Goal: Task Accomplishment & Management: Manage account settings

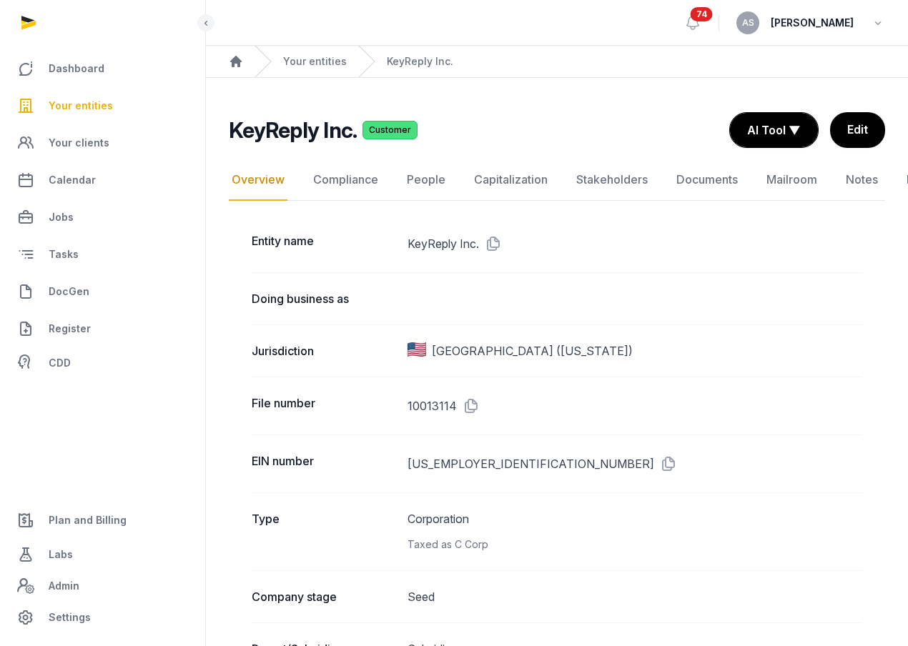
click at [86, 103] on span "Your entities" at bounding box center [81, 105] width 64 height 17
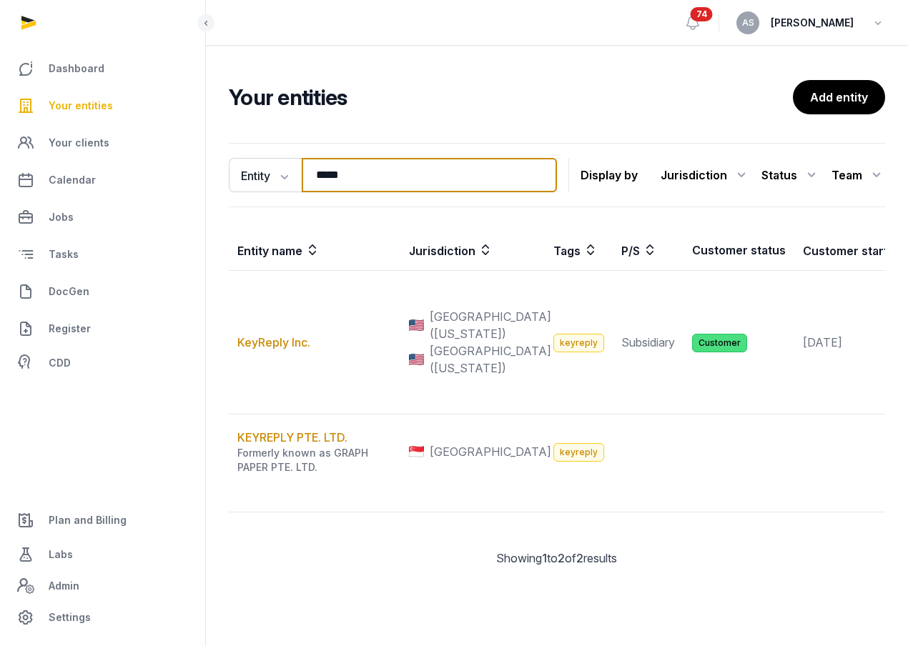
drag, startPoint x: 370, startPoint y: 182, endPoint x: 222, endPoint y: 174, distance: 148.1
click at [224, 178] on div "Entity Entity People Tags Services ***** Search Display by Jurisdiction All jur…" at bounding box center [557, 366] width 702 height 458
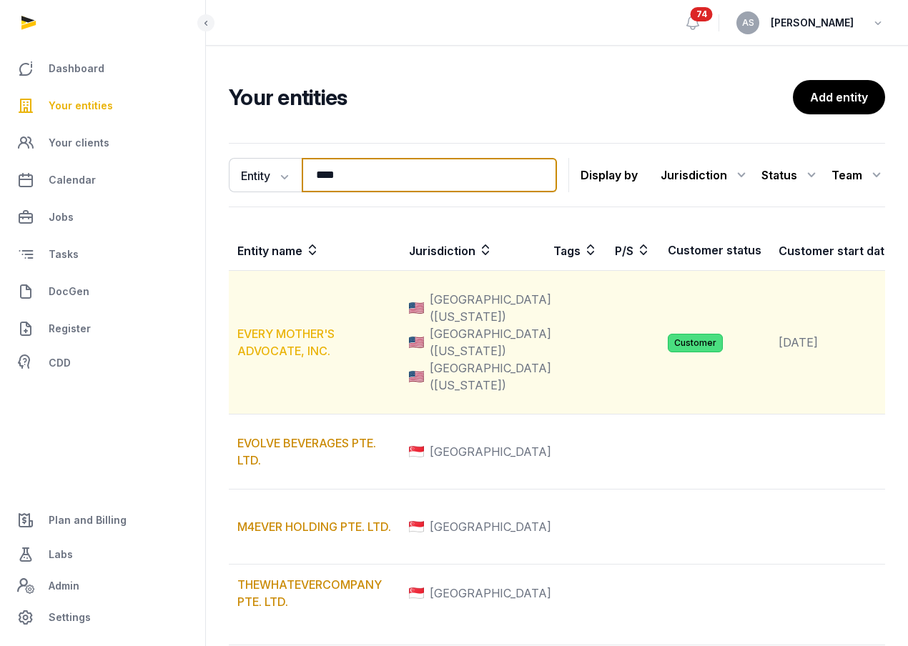
type input "****"
click at [277, 358] on link "EVERY MOTHER'S ADVOCATE, INC." at bounding box center [285, 342] width 97 height 31
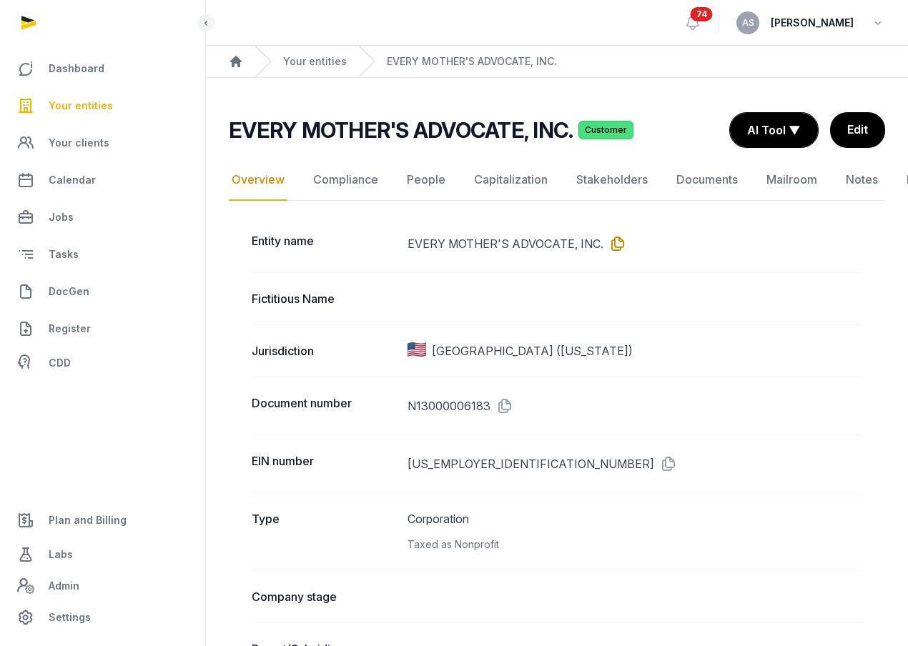
click at [614, 245] on icon at bounding box center [614, 243] width 23 height 23
click at [654, 454] on icon at bounding box center [665, 463] width 23 height 23
click at [690, 184] on link "Documents" at bounding box center [706, 179] width 67 height 41
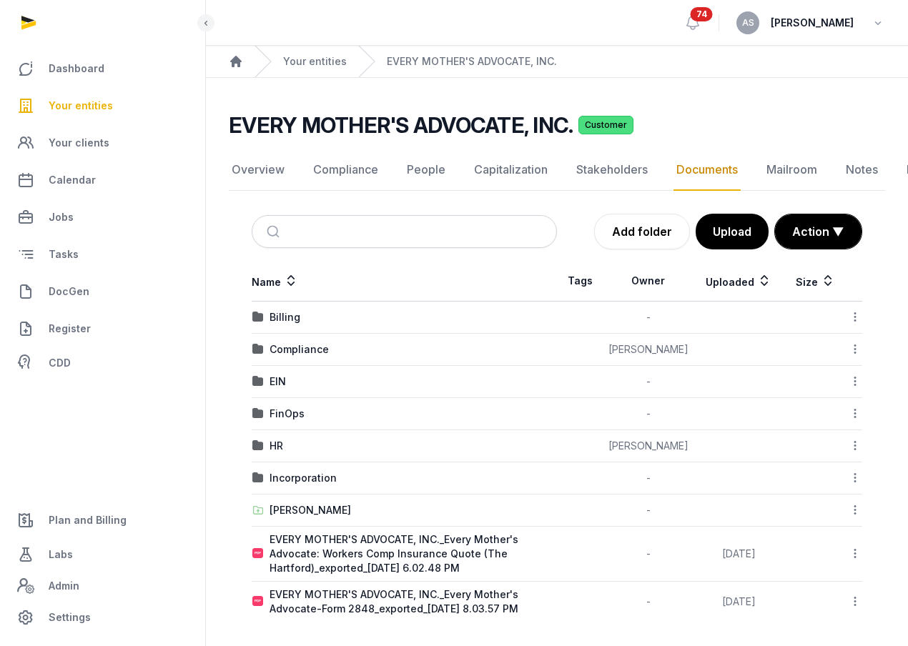
click at [583, 244] on div "Add folder Upload Action ▼ Start select Move Delete" at bounding box center [709, 232] width 305 height 36
click at [273, 381] on div "EIN" at bounding box center [277, 382] width 16 height 14
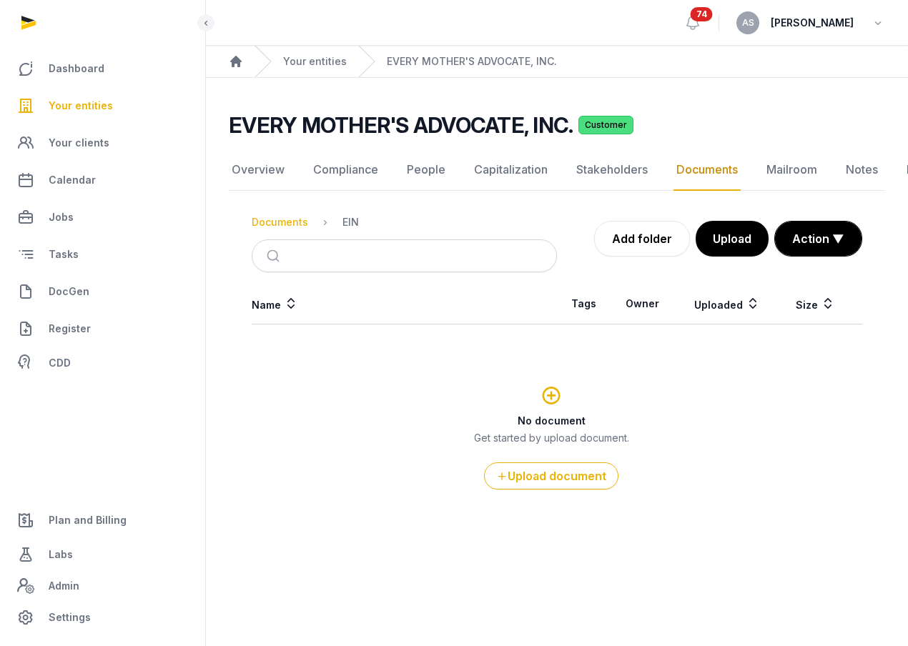
click at [289, 219] on div "Documents" at bounding box center [280, 222] width 56 height 14
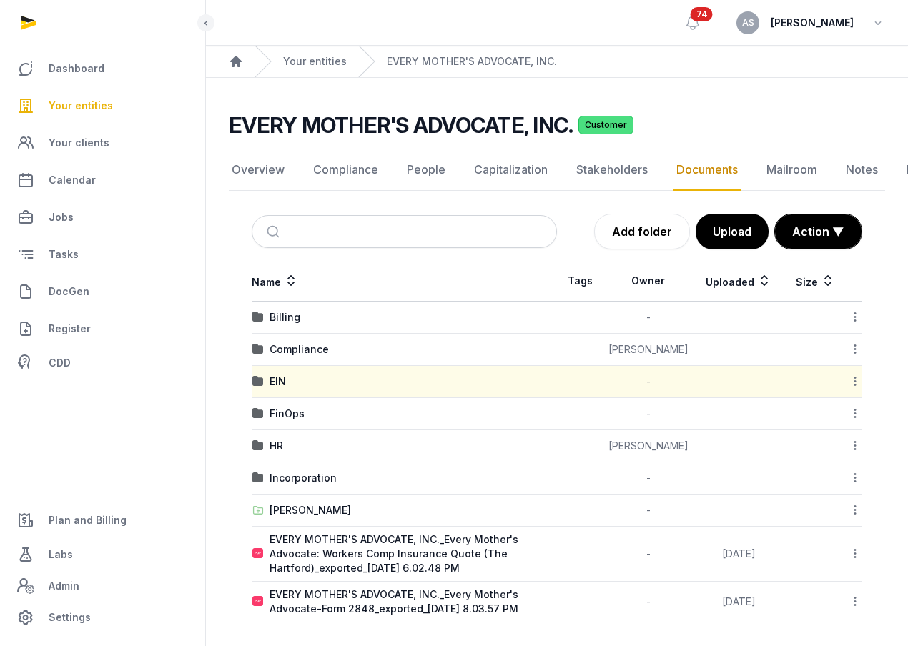
scroll to position [4, 0]
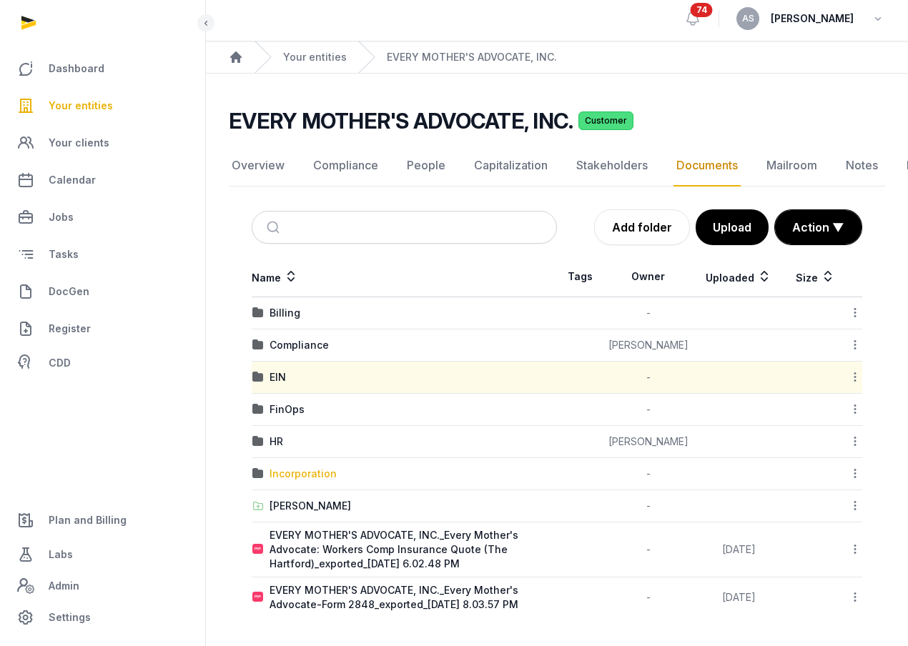
click at [287, 475] on div "Incorporation" at bounding box center [302, 474] width 67 height 14
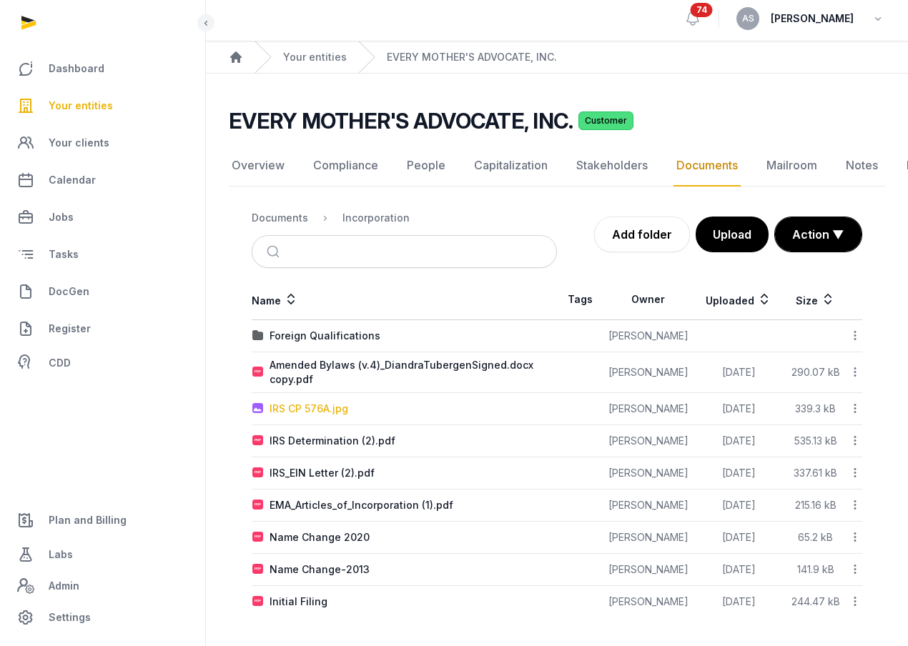
click at [298, 407] on div "IRS CP 576A.jpg" at bounding box center [308, 409] width 79 height 14
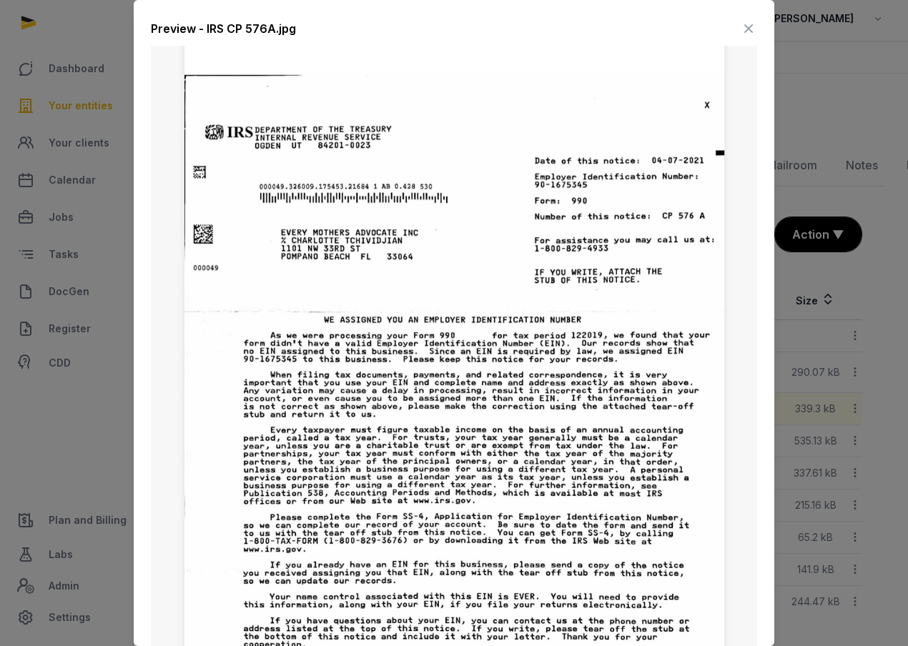
click at [743, 26] on icon at bounding box center [748, 28] width 17 height 23
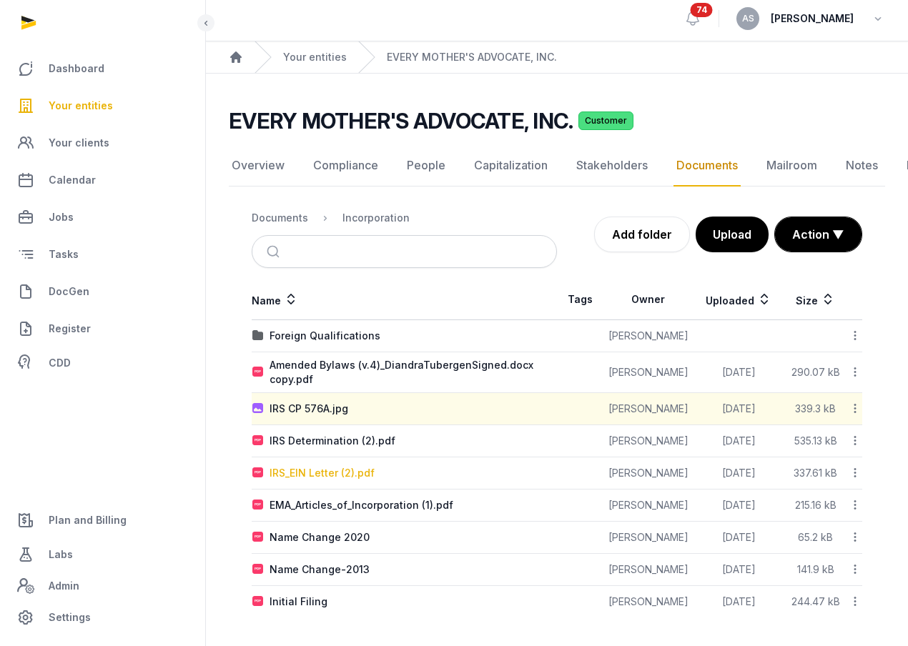
click at [316, 472] on div "IRS_EIN Letter (2).pdf" at bounding box center [321, 473] width 105 height 14
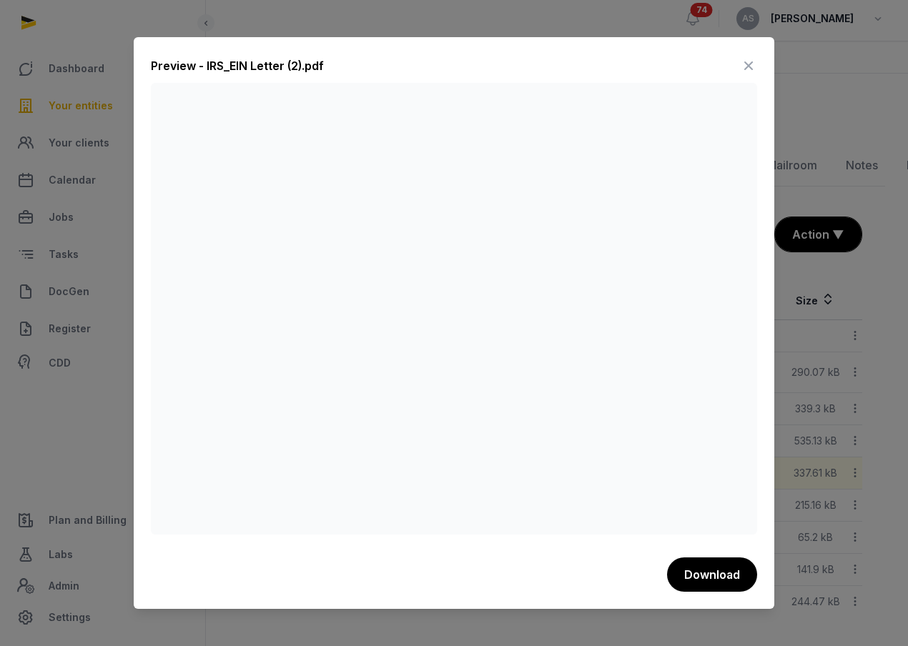
click at [747, 66] on icon at bounding box center [748, 65] width 17 height 23
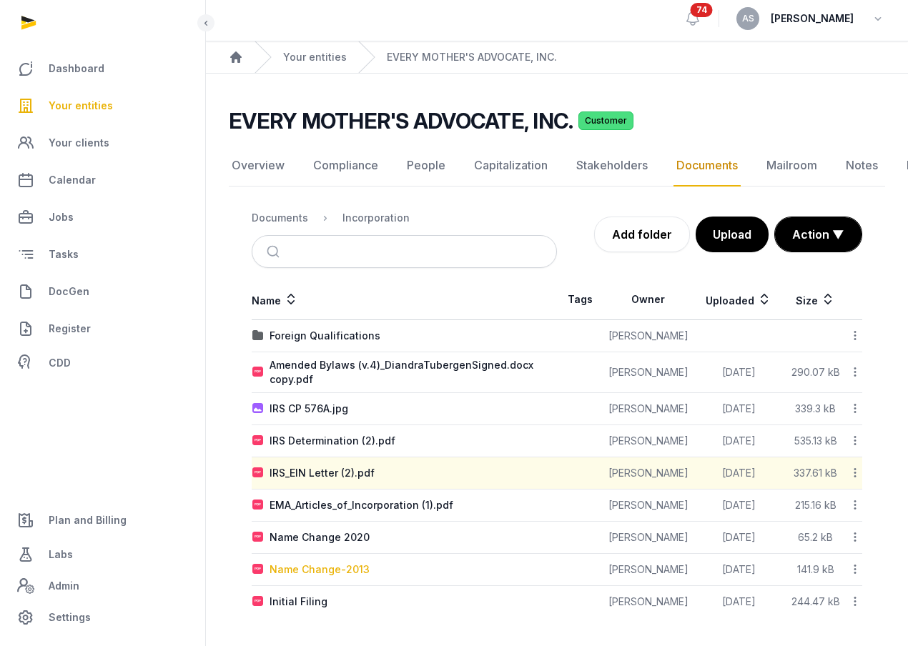
click at [305, 568] on div "Name Change-2013" at bounding box center [319, 570] width 100 height 14
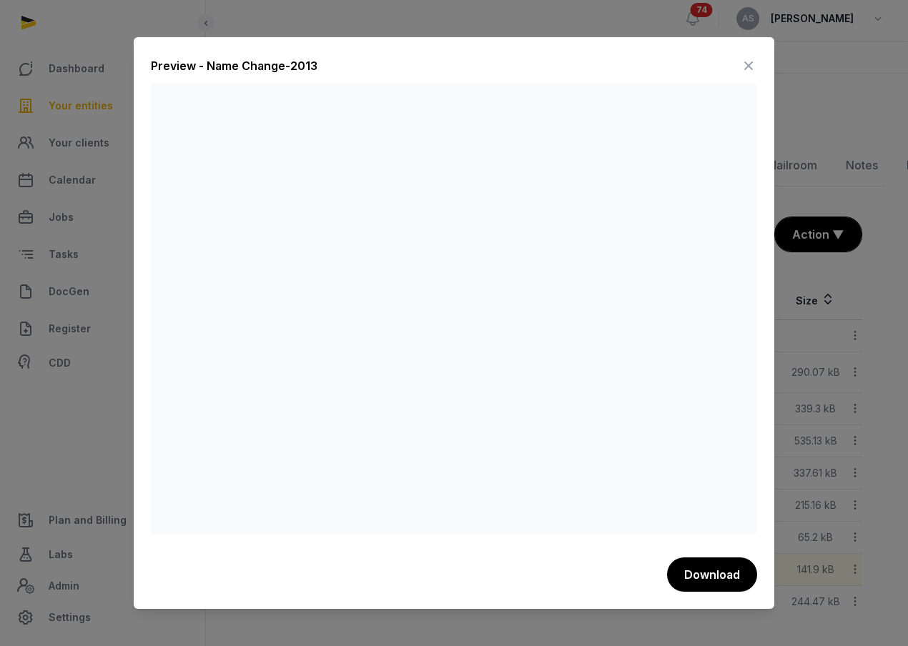
click at [742, 69] on icon at bounding box center [748, 65] width 17 height 23
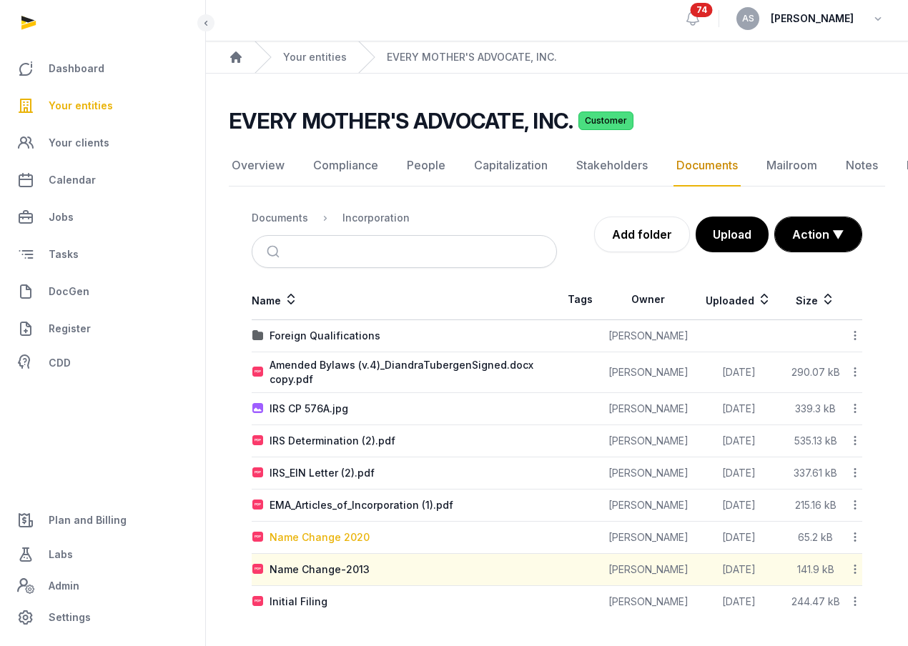
click at [307, 535] on div "Name Change 2020" at bounding box center [319, 537] width 100 height 14
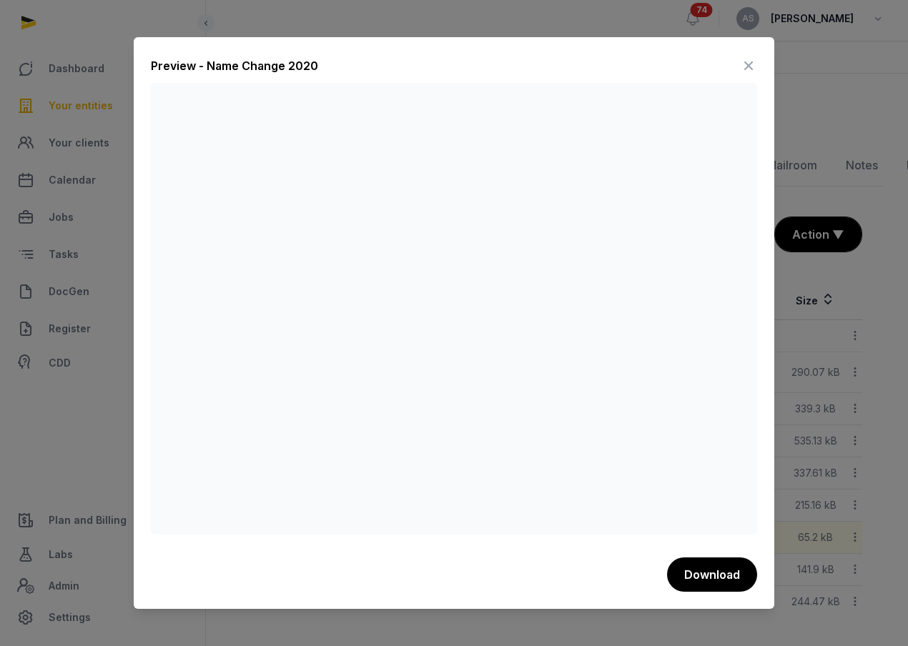
click at [755, 60] on icon at bounding box center [748, 65] width 17 height 23
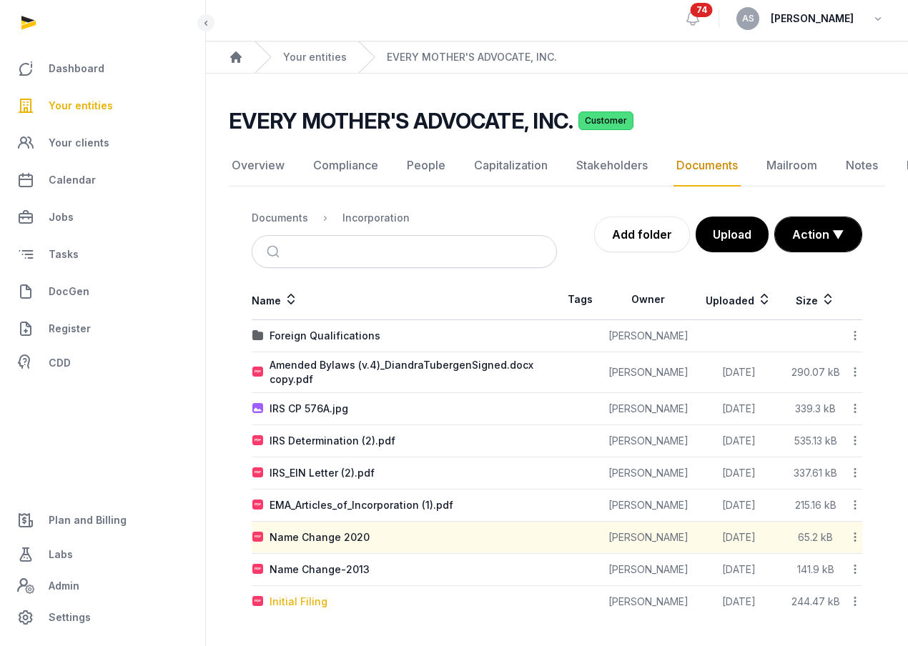
click at [291, 598] on div "Initial Filing" at bounding box center [298, 602] width 58 height 14
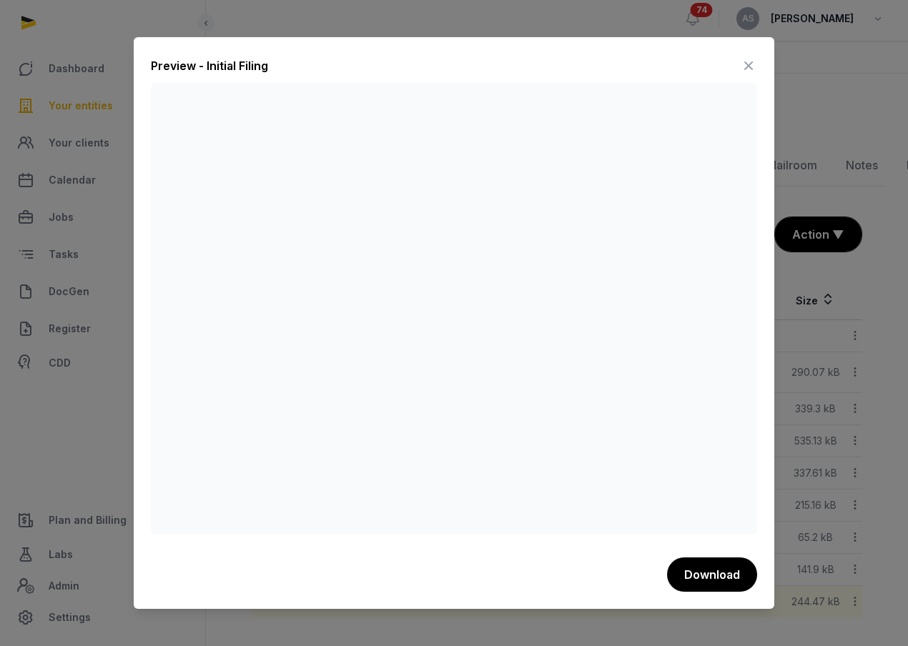
click at [753, 61] on icon at bounding box center [748, 65] width 17 height 23
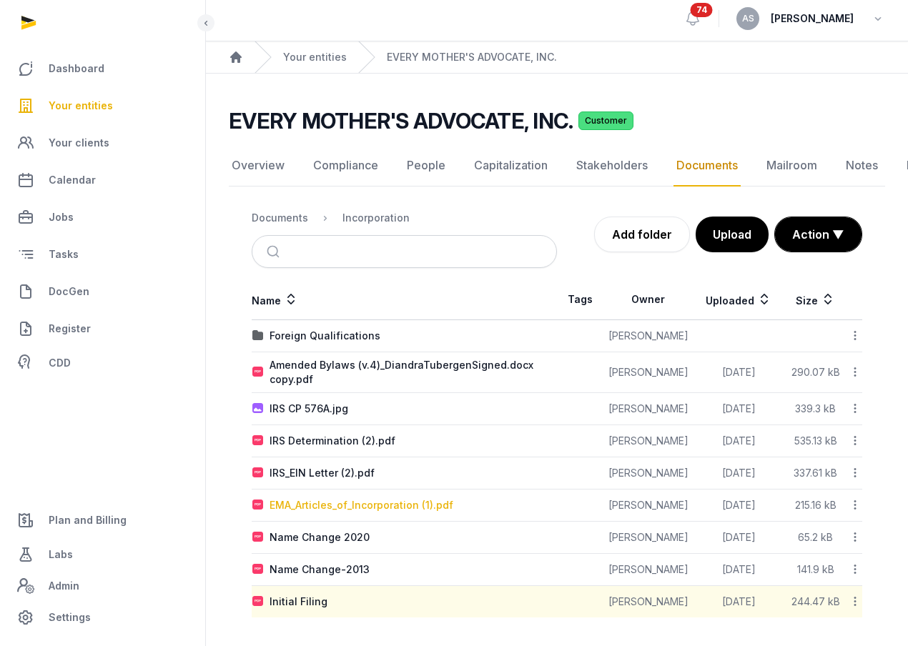
click at [365, 508] on div "EMA_Articles_of_Incorporation (1).pdf" at bounding box center [361, 505] width 184 height 14
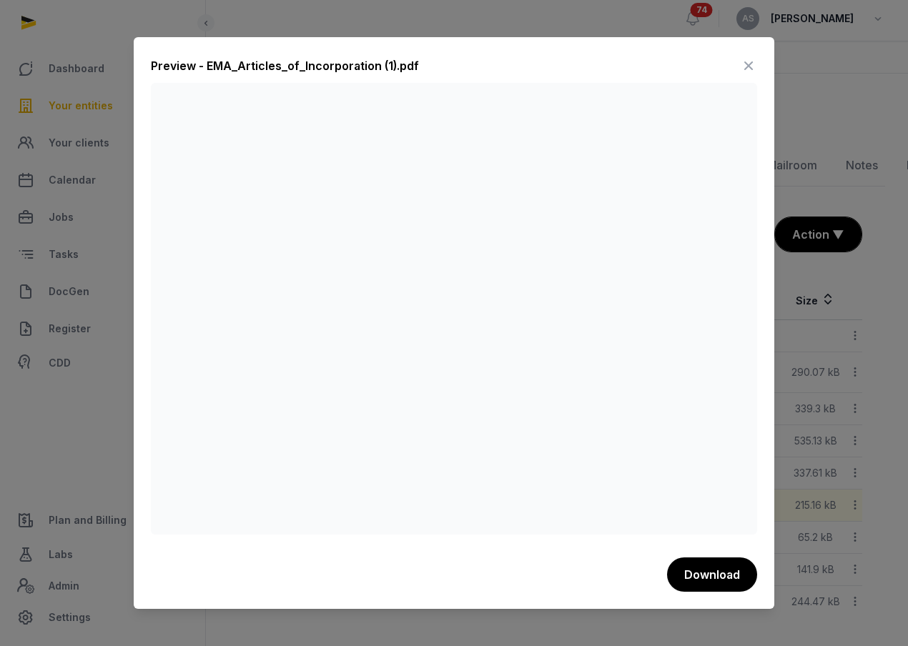
click at [746, 64] on icon at bounding box center [748, 65] width 17 height 23
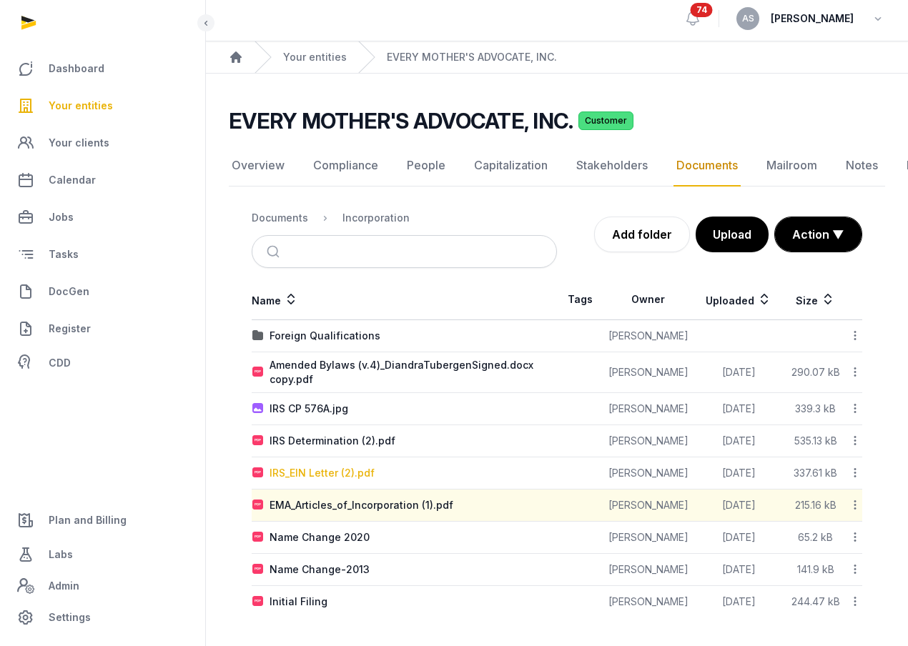
click at [315, 467] on div "IRS_EIN Letter (2).pdf" at bounding box center [321, 473] width 105 height 14
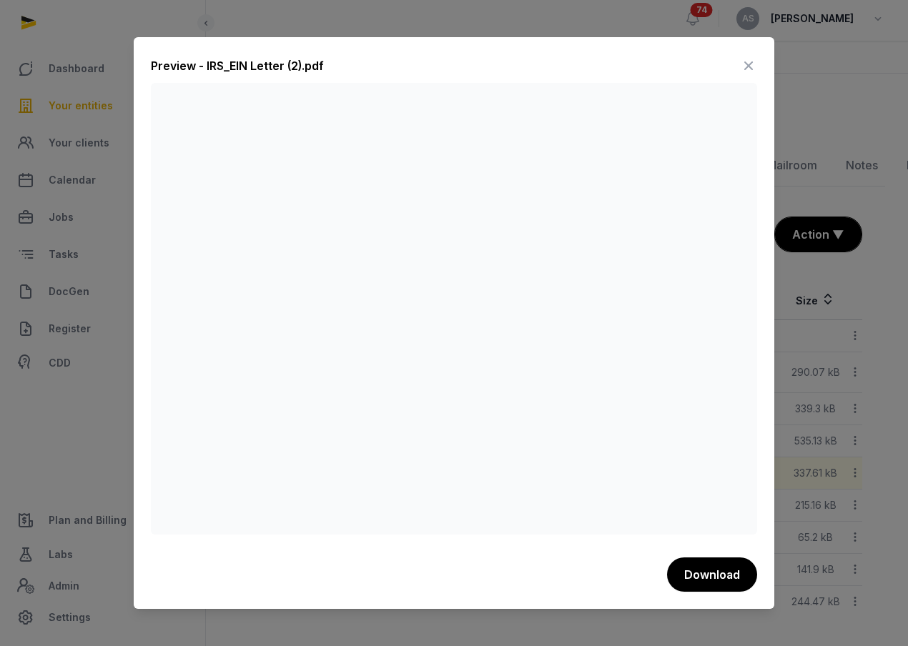
click at [743, 64] on icon at bounding box center [748, 65] width 17 height 23
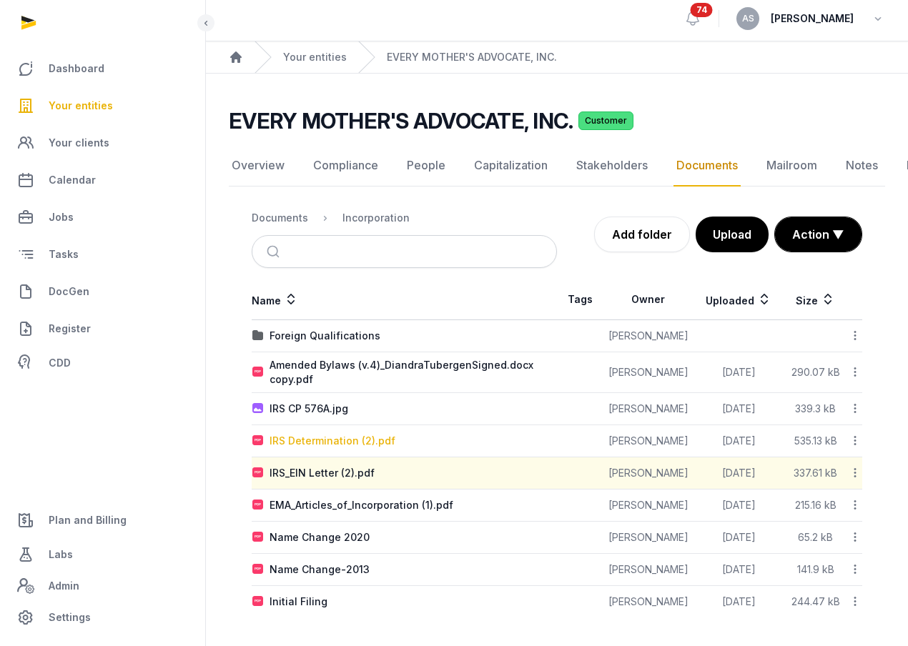
click at [302, 445] on div "IRS Determination (2).pdf" at bounding box center [332, 441] width 126 height 14
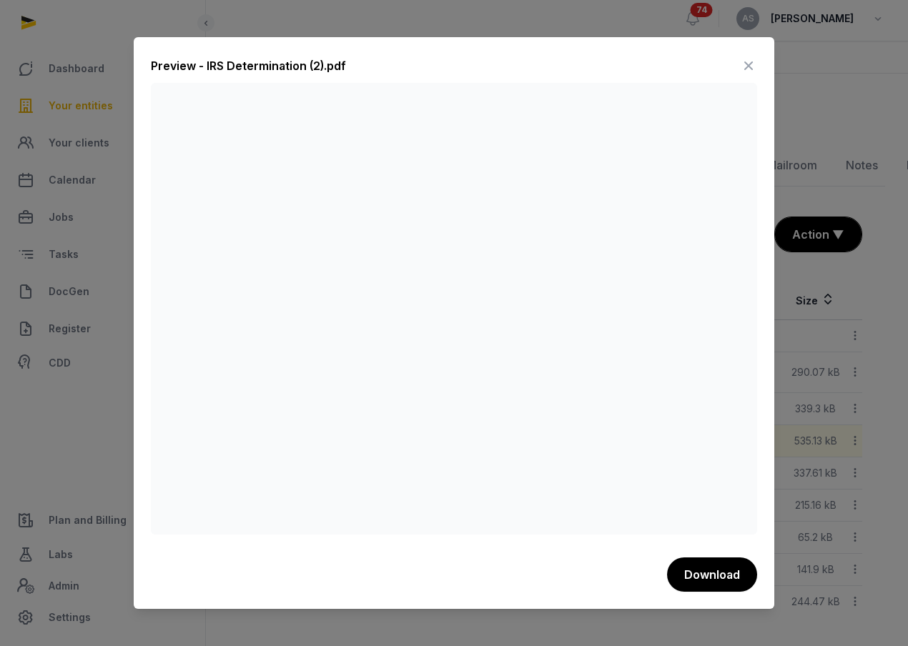
click at [752, 60] on icon at bounding box center [748, 65] width 17 height 23
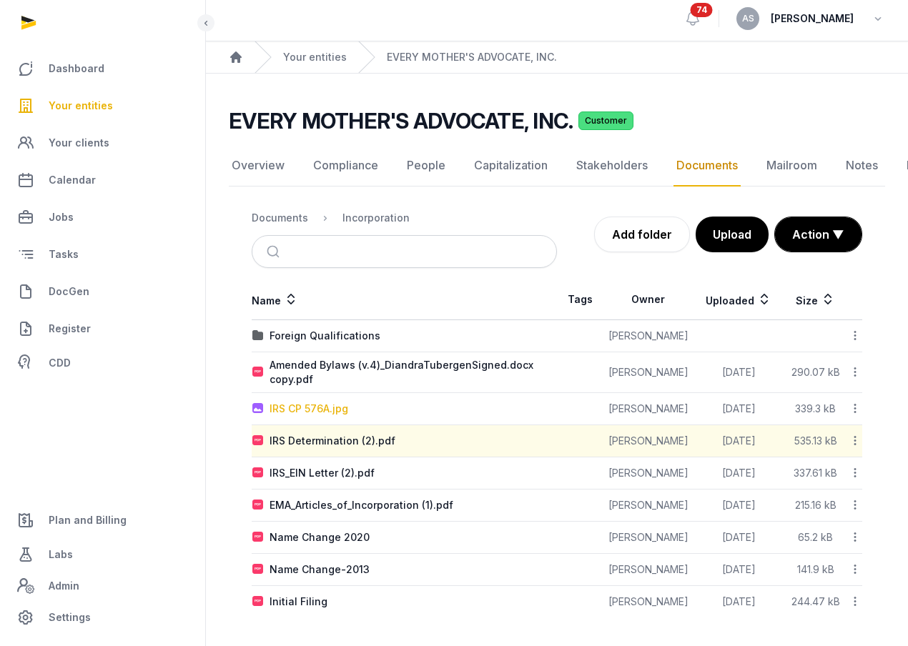
click at [289, 410] on div "IRS CP 576A.jpg" at bounding box center [308, 409] width 79 height 14
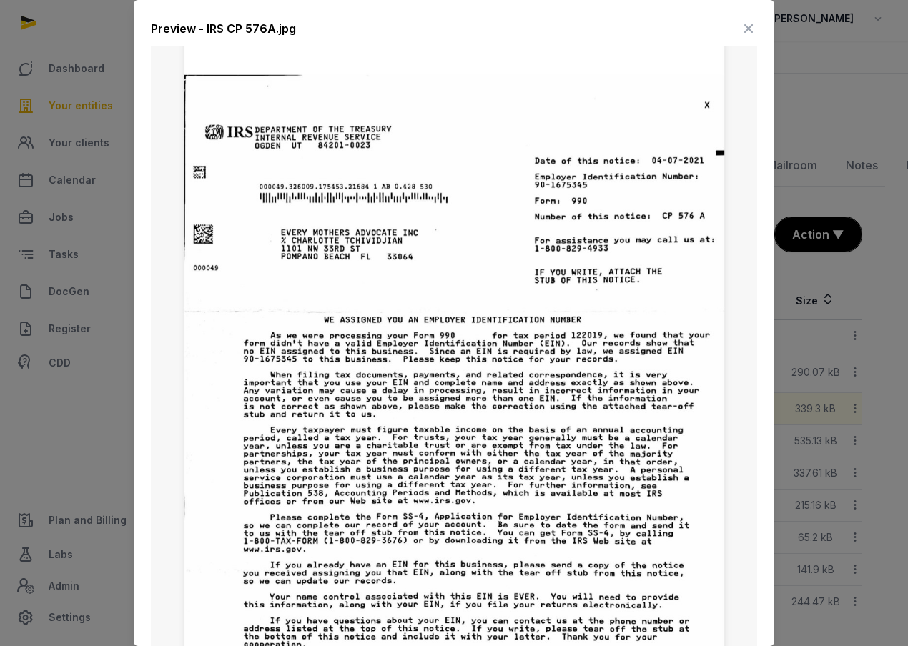
click at [751, 31] on icon at bounding box center [748, 28] width 17 height 23
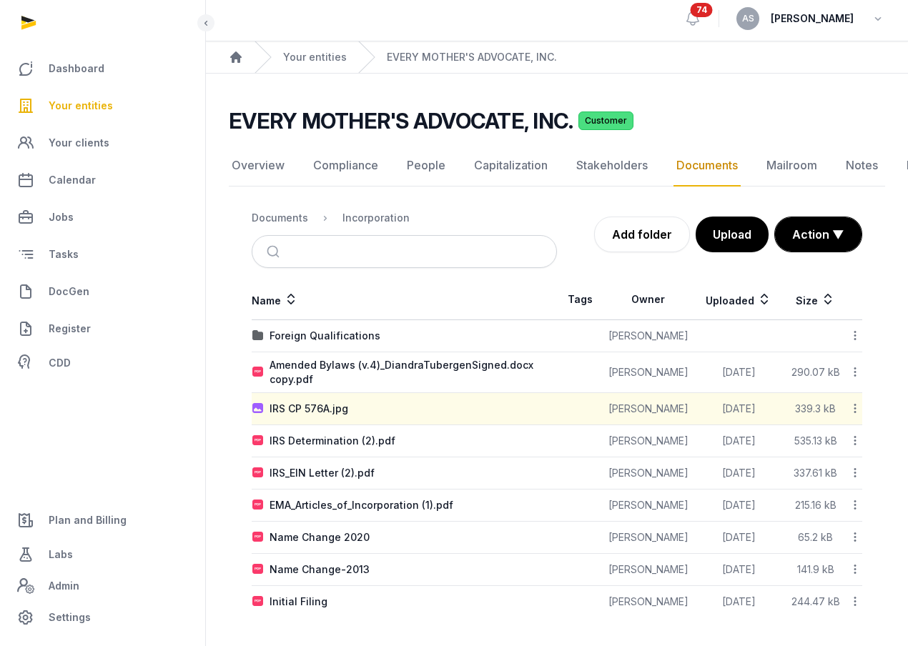
click at [699, 165] on link "Documents" at bounding box center [706, 165] width 67 height 41
click at [285, 218] on div "Documents" at bounding box center [280, 218] width 56 height 14
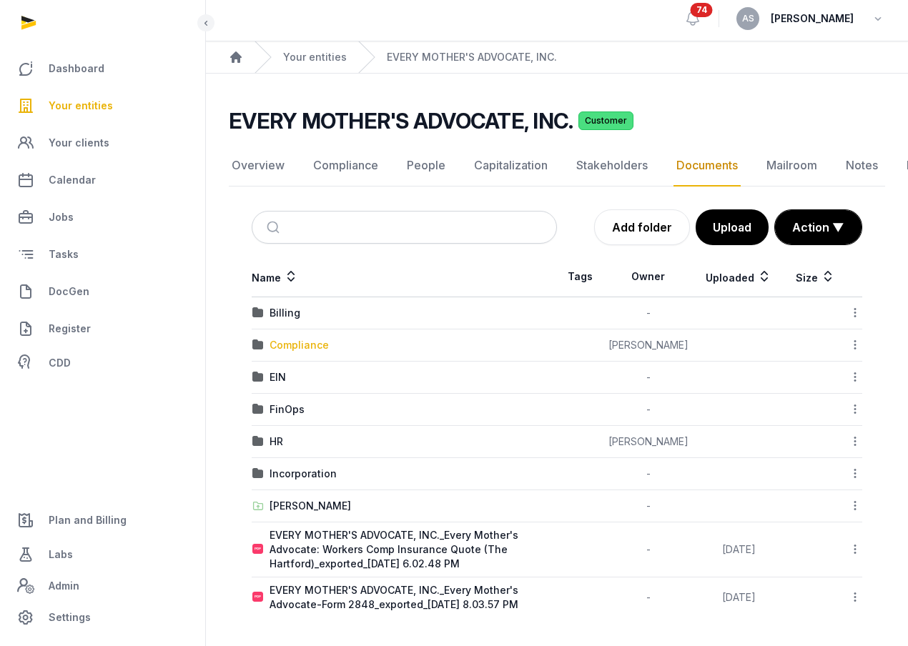
click at [291, 341] on div "Compliance" at bounding box center [298, 345] width 59 height 14
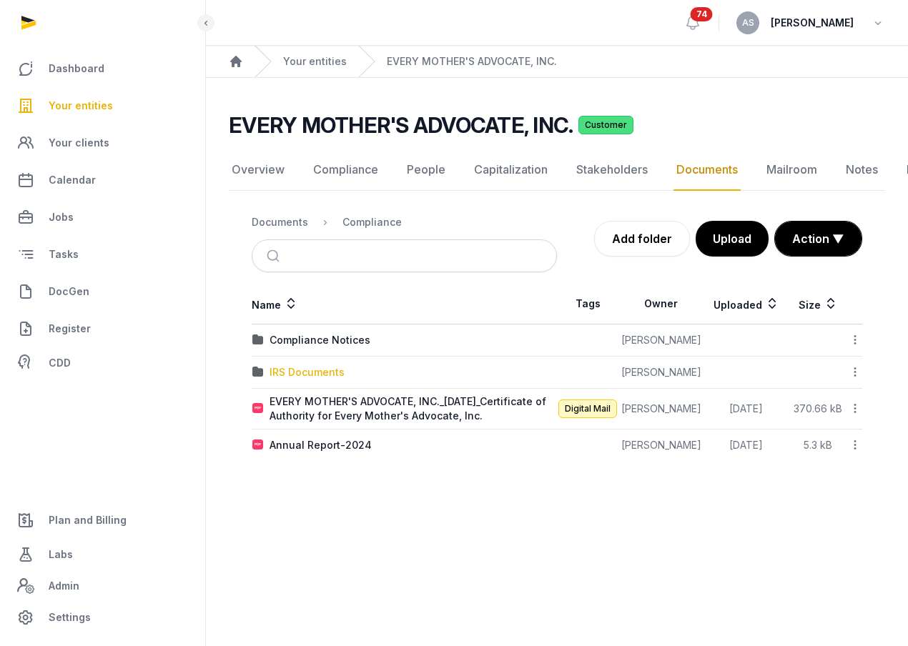
scroll to position [0, 0]
click at [651, 245] on link "Add folder" at bounding box center [642, 239] width 96 height 36
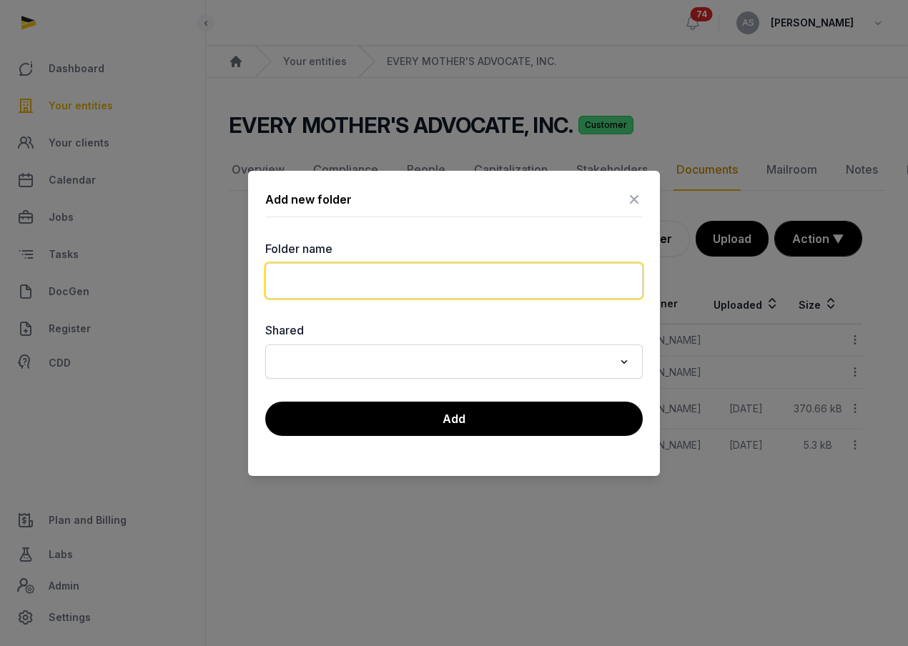
click at [505, 277] on input "text" at bounding box center [453, 281] width 377 height 36
type input "**********"
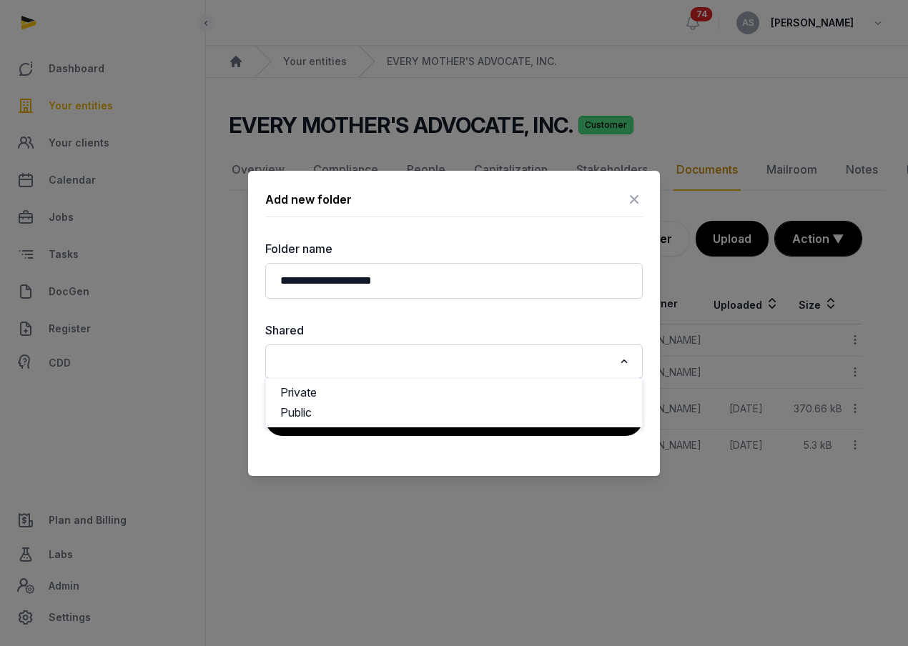
click at [452, 357] on input "Search for option" at bounding box center [444, 362] width 340 height 20
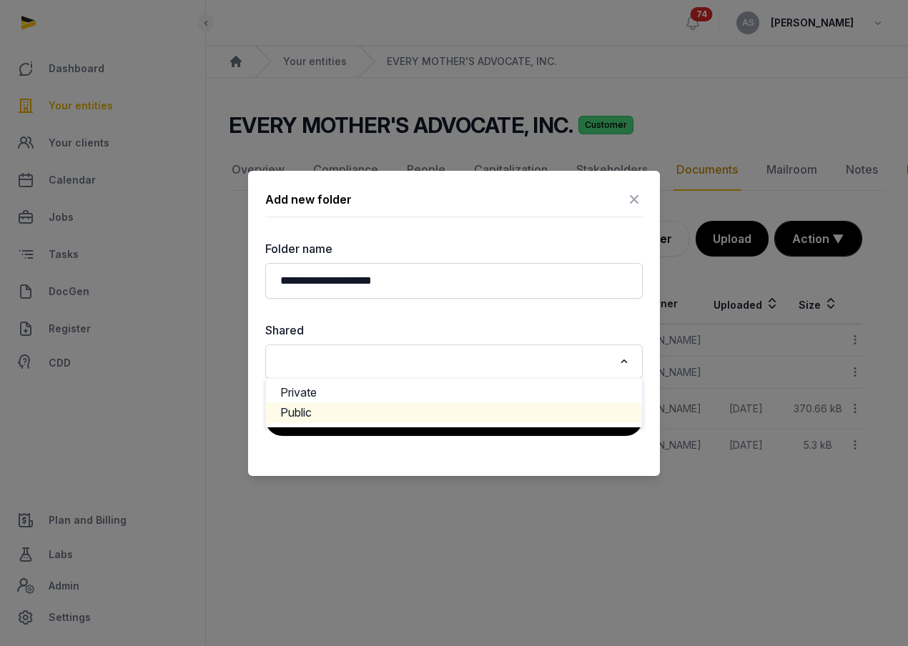
click at [447, 410] on li "Public" at bounding box center [454, 412] width 376 height 21
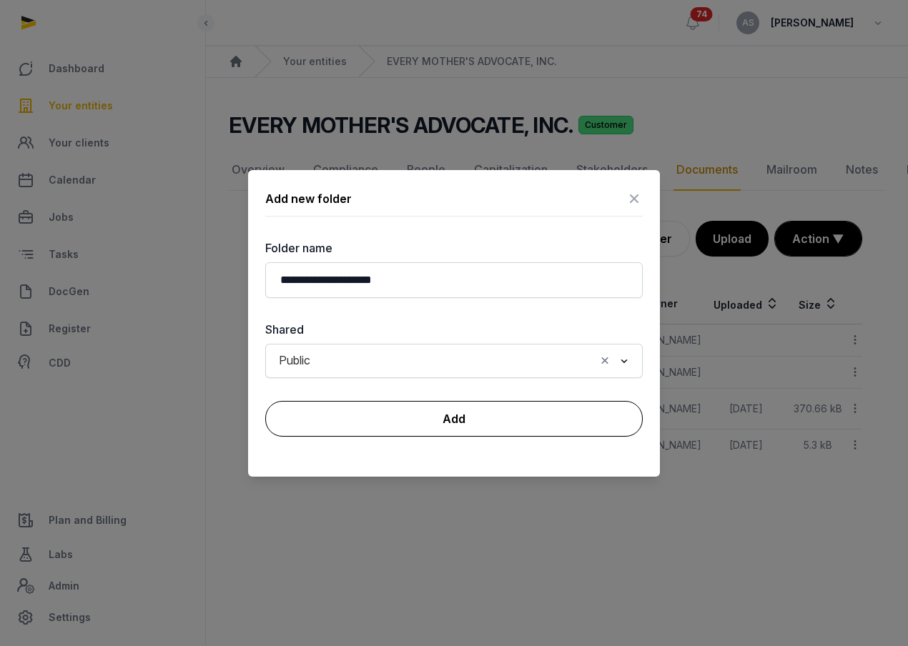
click at [447, 410] on button "Add" at bounding box center [453, 419] width 377 height 36
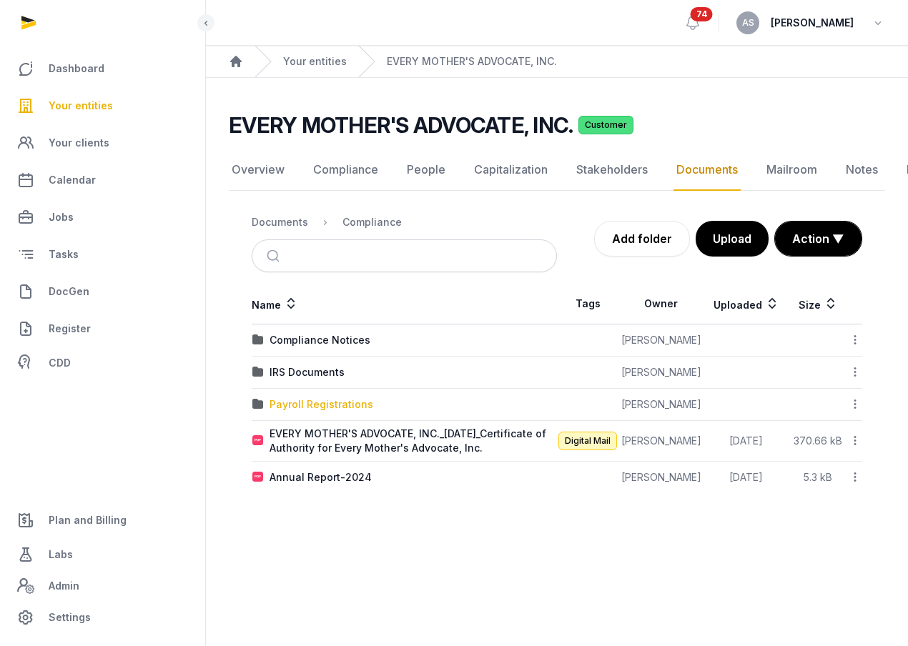
click at [329, 403] on div "Payroll Registrations" at bounding box center [321, 404] width 104 height 14
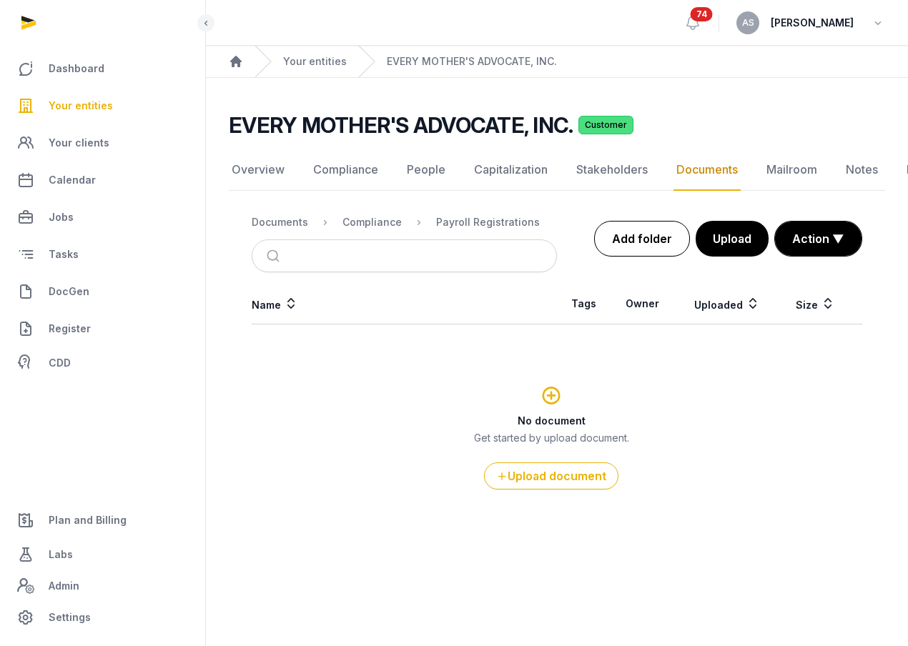
click at [643, 227] on link "Add folder" at bounding box center [642, 239] width 96 height 36
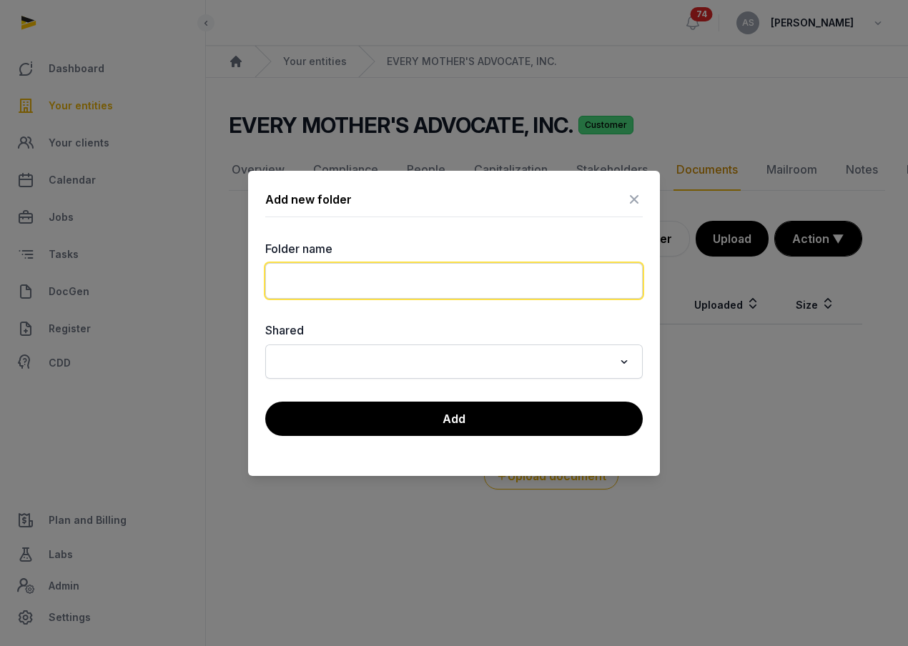
click at [452, 283] on input "text" at bounding box center [453, 281] width 377 height 36
type input "*"
click at [452, 283] on input "text" at bounding box center [453, 281] width 377 height 36
type input "*******"
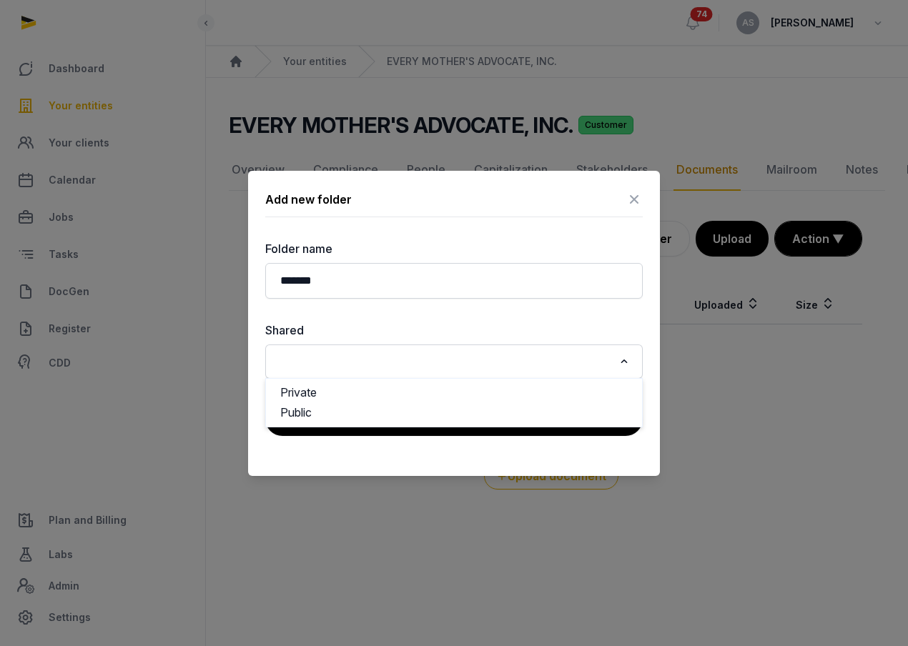
click at [414, 364] on input "Search for option" at bounding box center [444, 362] width 340 height 20
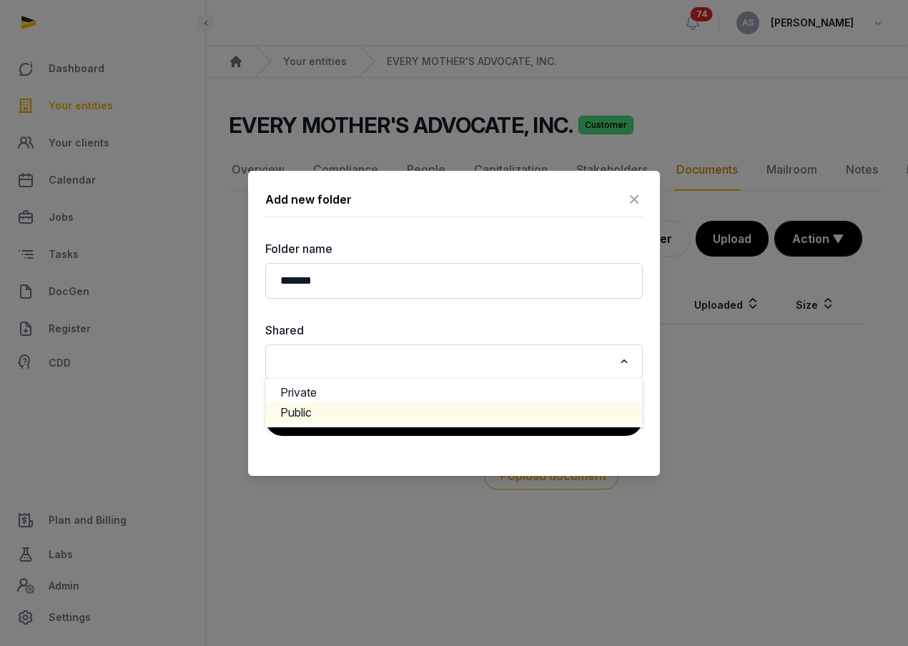
click at [396, 422] on li "Public" at bounding box center [454, 412] width 376 height 21
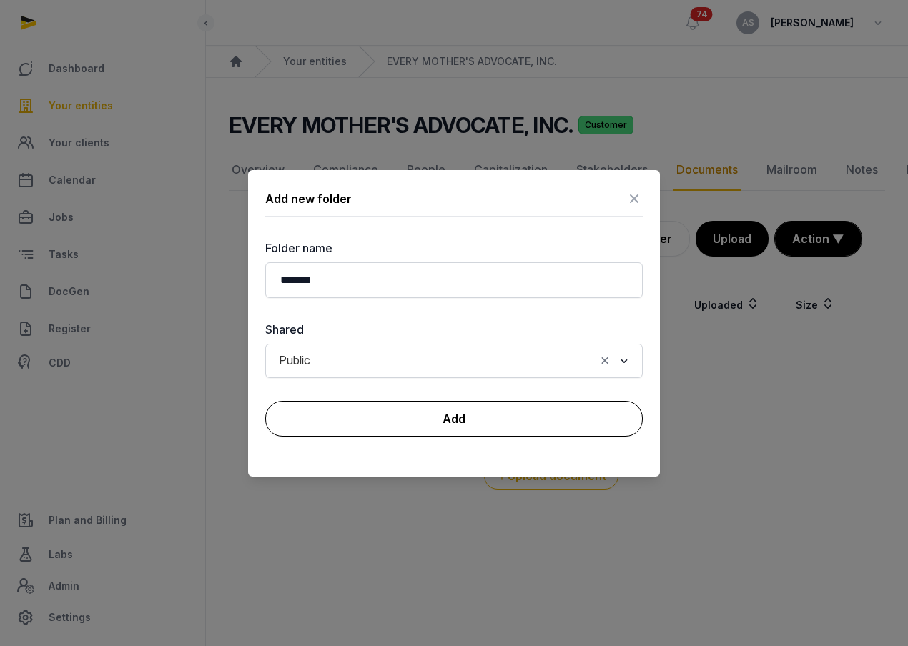
click at [405, 425] on button "Add" at bounding box center [453, 419] width 377 height 36
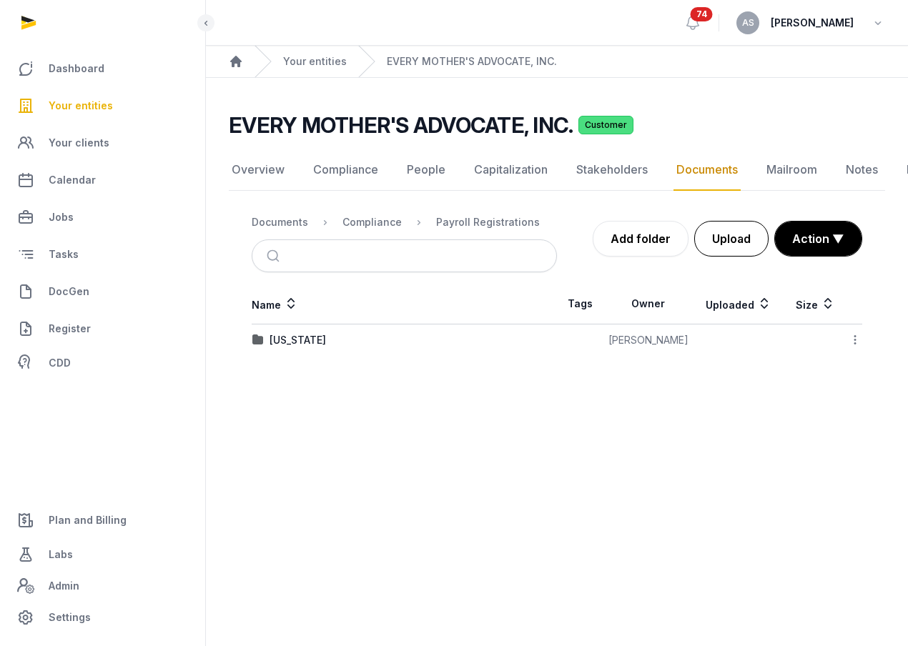
click at [722, 251] on button "Upload" at bounding box center [731, 239] width 74 height 36
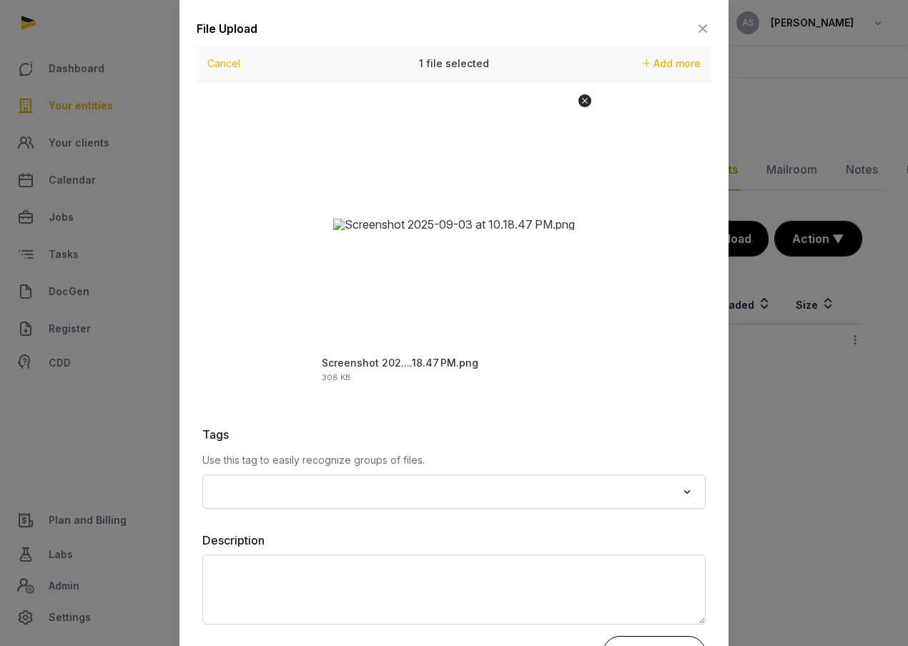
click at [643, 642] on button "Upload 1 file" at bounding box center [654, 654] width 103 height 36
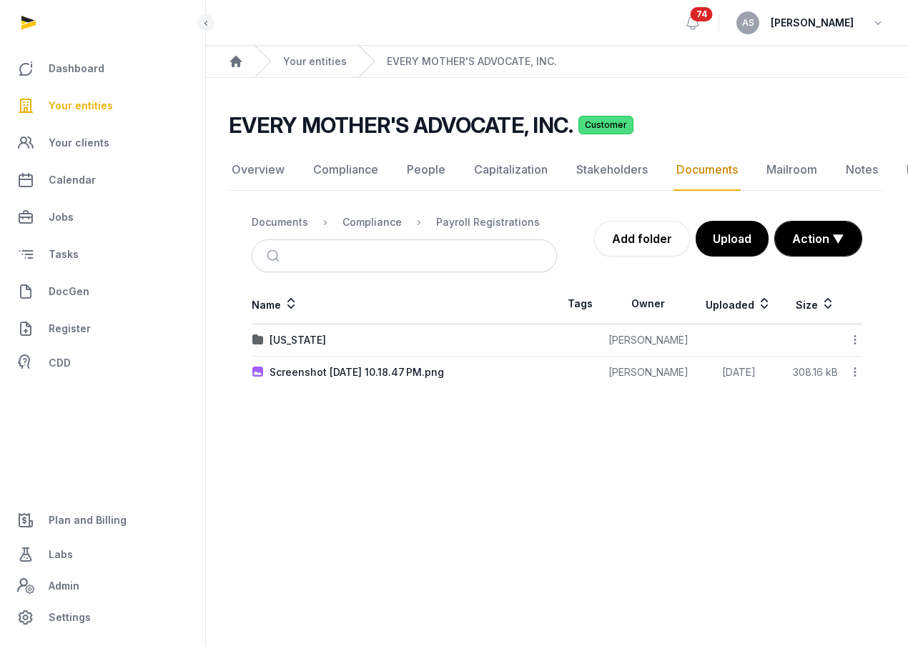
click at [858, 374] on icon at bounding box center [854, 372] width 13 height 15
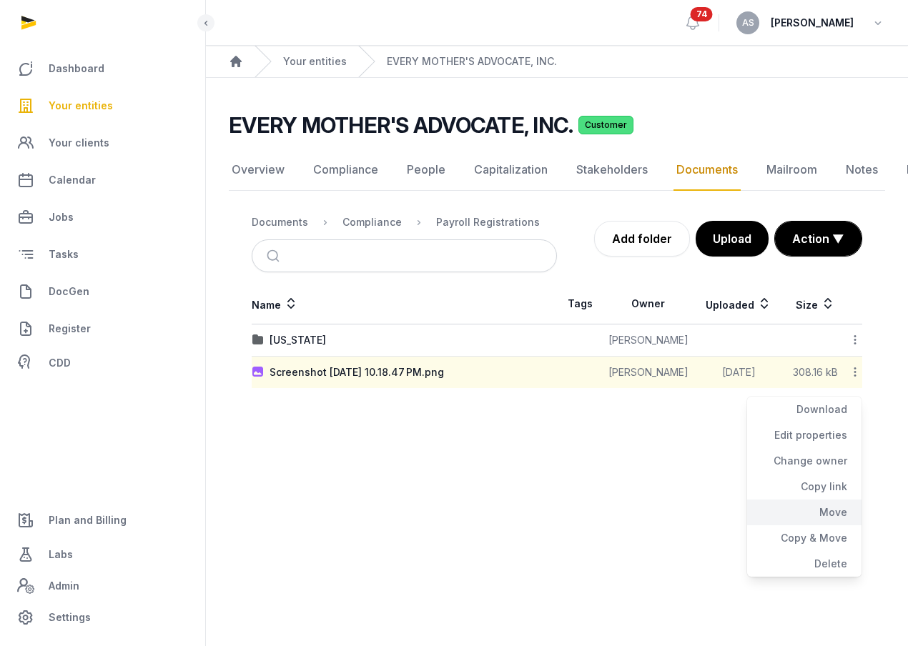
click at [828, 508] on div "Move" at bounding box center [804, 513] width 114 height 26
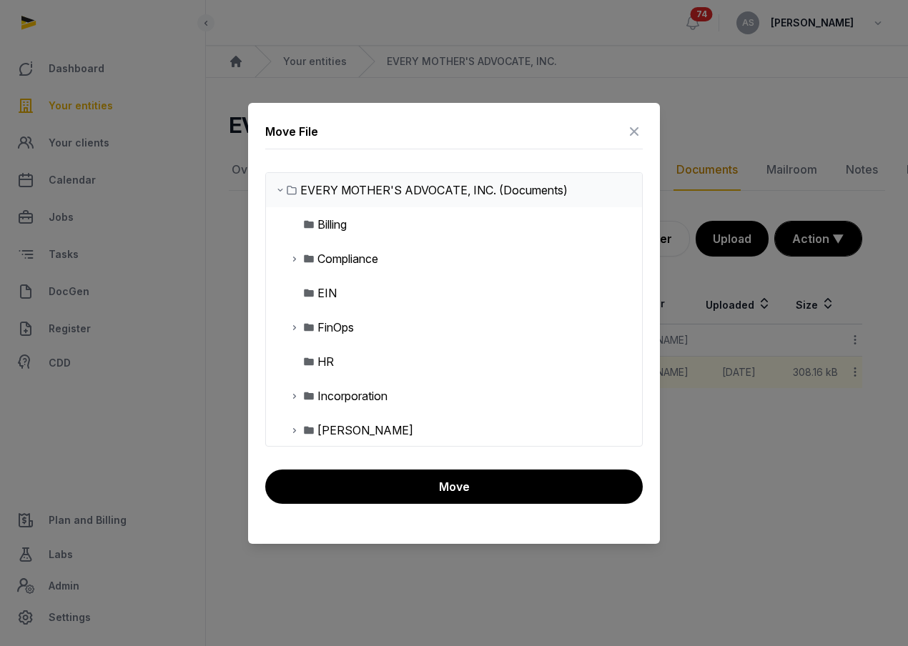
click at [294, 260] on icon at bounding box center [294, 258] width 11 height 17
click at [309, 358] on icon at bounding box center [305, 361] width 11 height 17
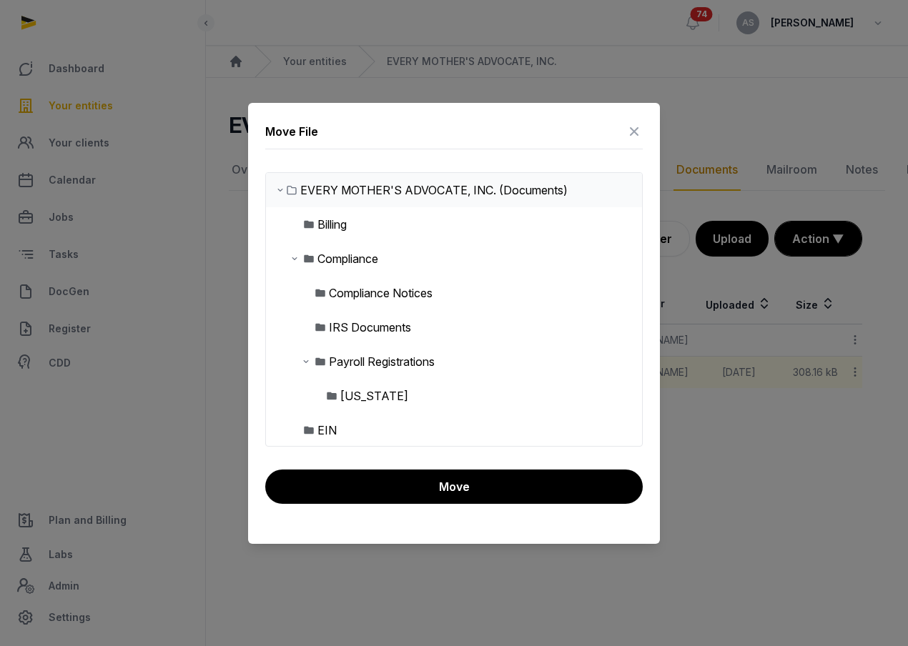
click at [350, 402] on div "[US_STATE]" at bounding box center [374, 395] width 68 height 17
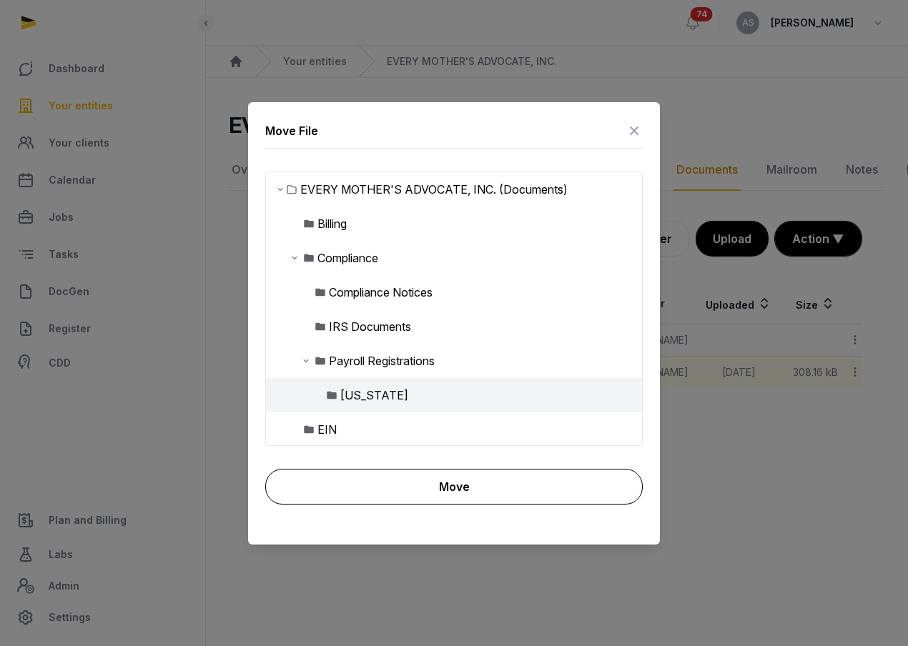
click at [387, 485] on button "Move" at bounding box center [453, 487] width 377 height 36
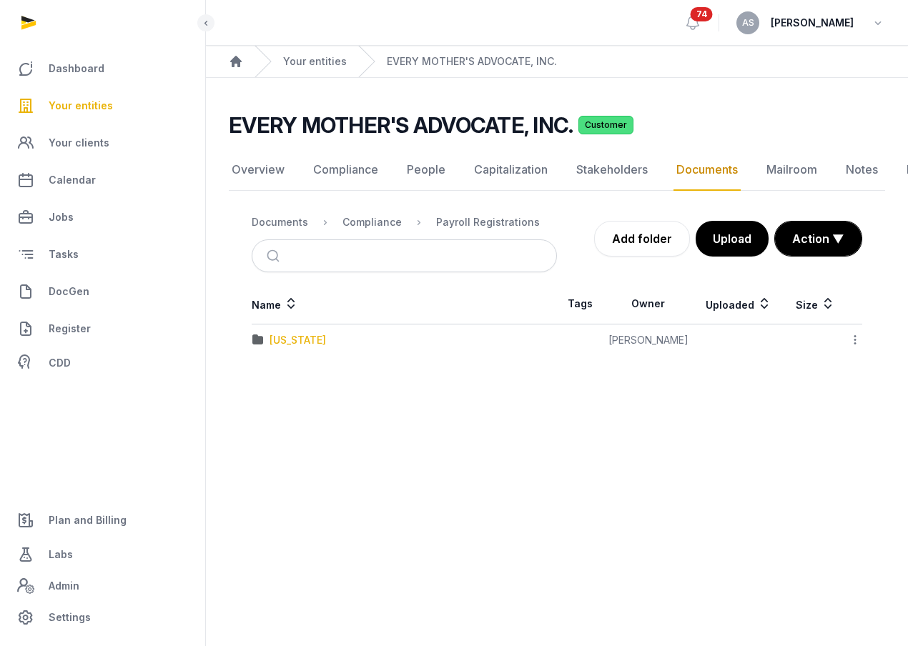
click at [297, 336] on div "[US_STATE]" at bounding box center [297, 340] width 56 height 14
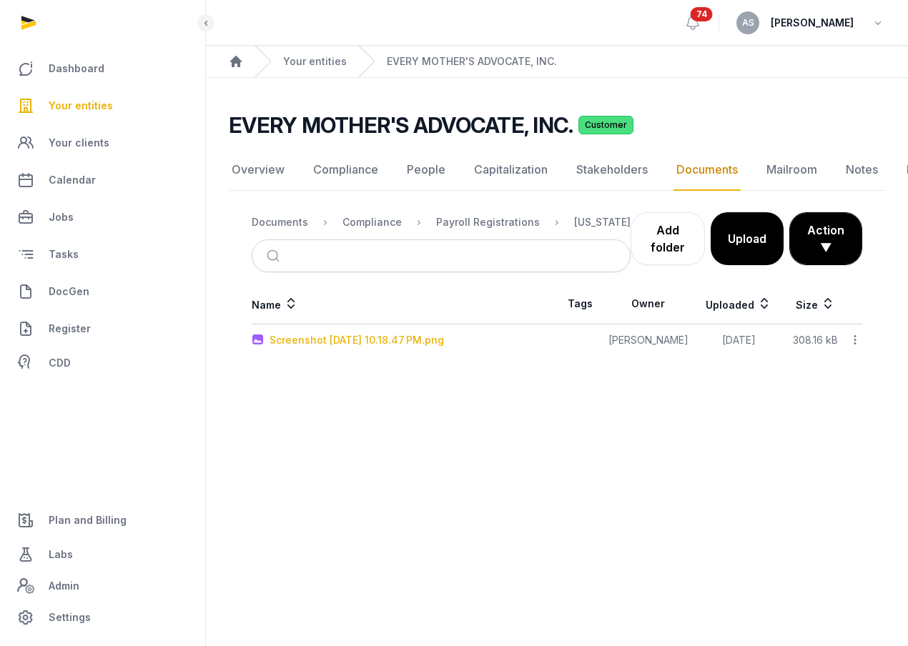
click at [339, 337] on div "Screenshot [DATE] 10.18.47 PM.png" at bounding box center [356, 340] width 174 height 14
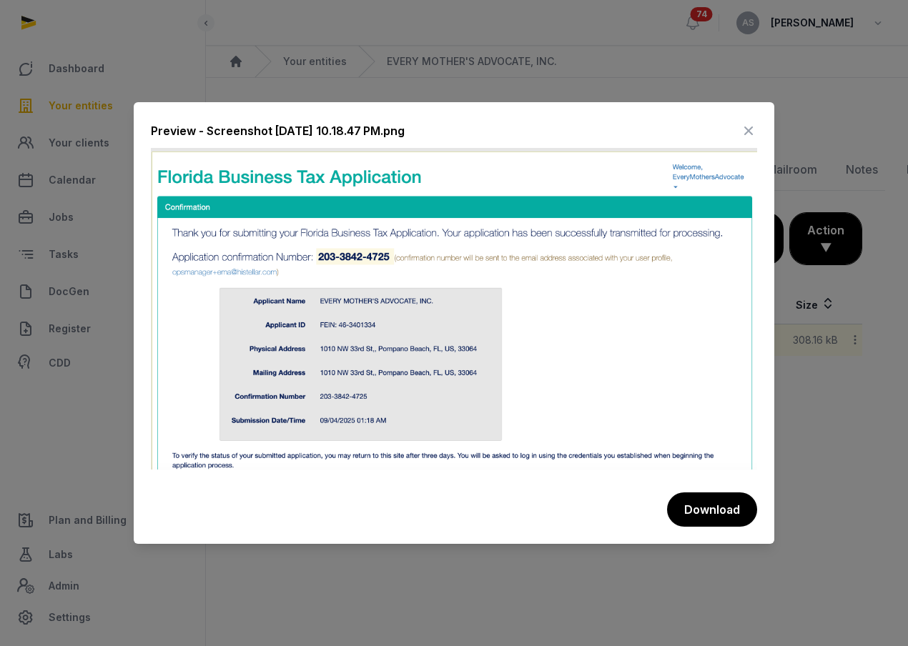
click at [745, 130] on icon at bounding box center [748, 130] width 17 height 23
